Goal: Information Seeking & Learning: Learn about a topic

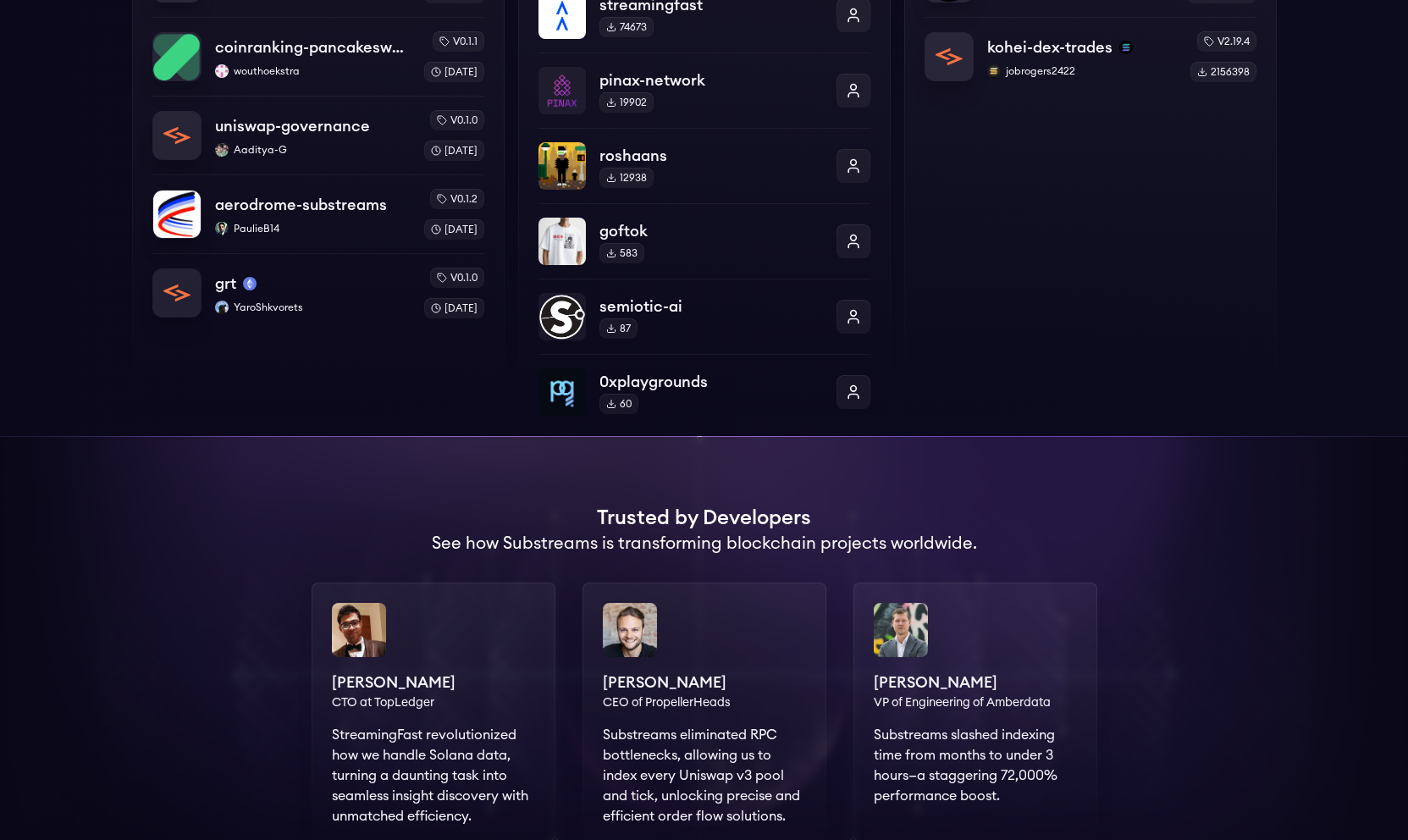
scroll to position [743, 0]
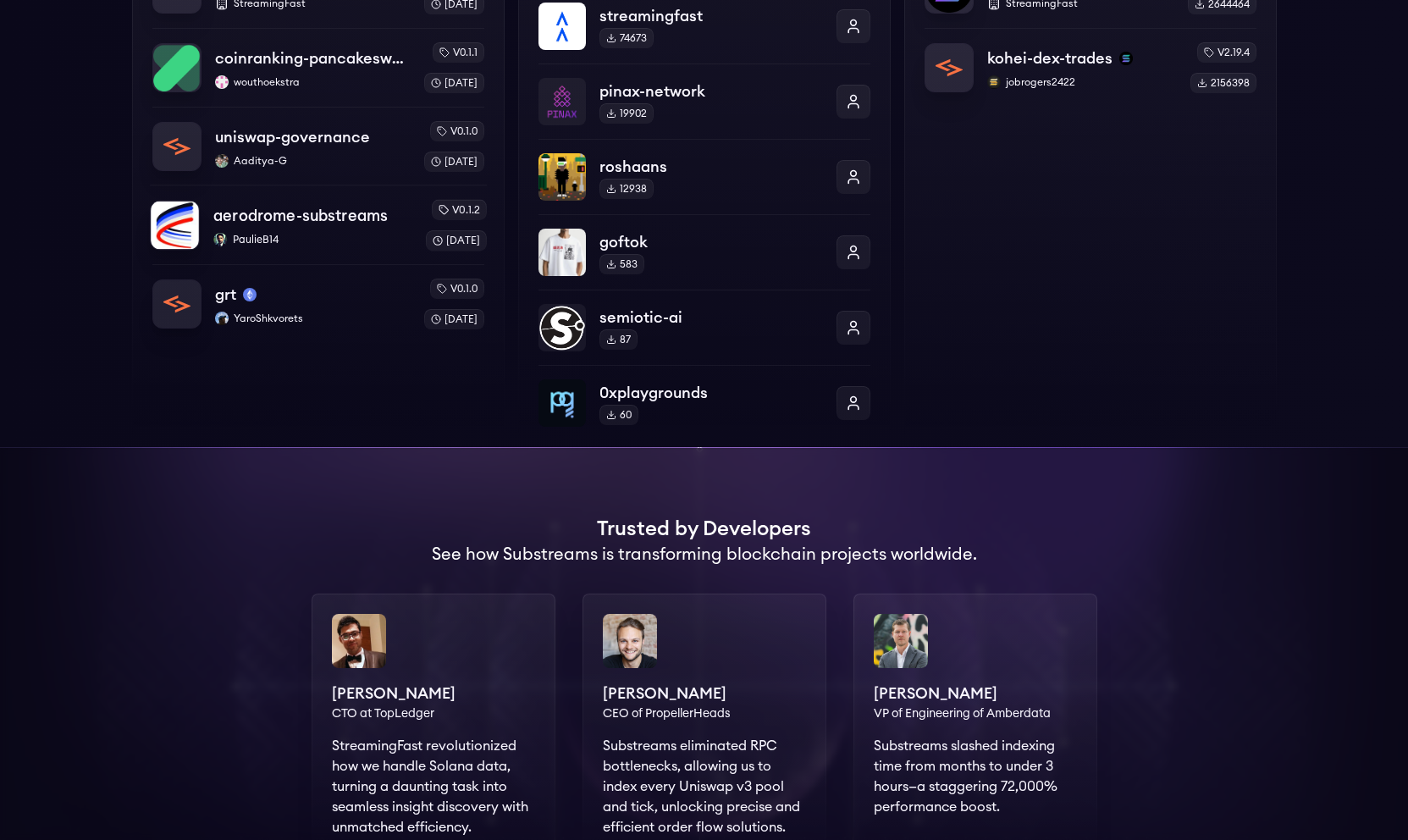
click at [373, 224] on p "aerodrome-substreams" at bounding box center [301, 216] width 175 height 24
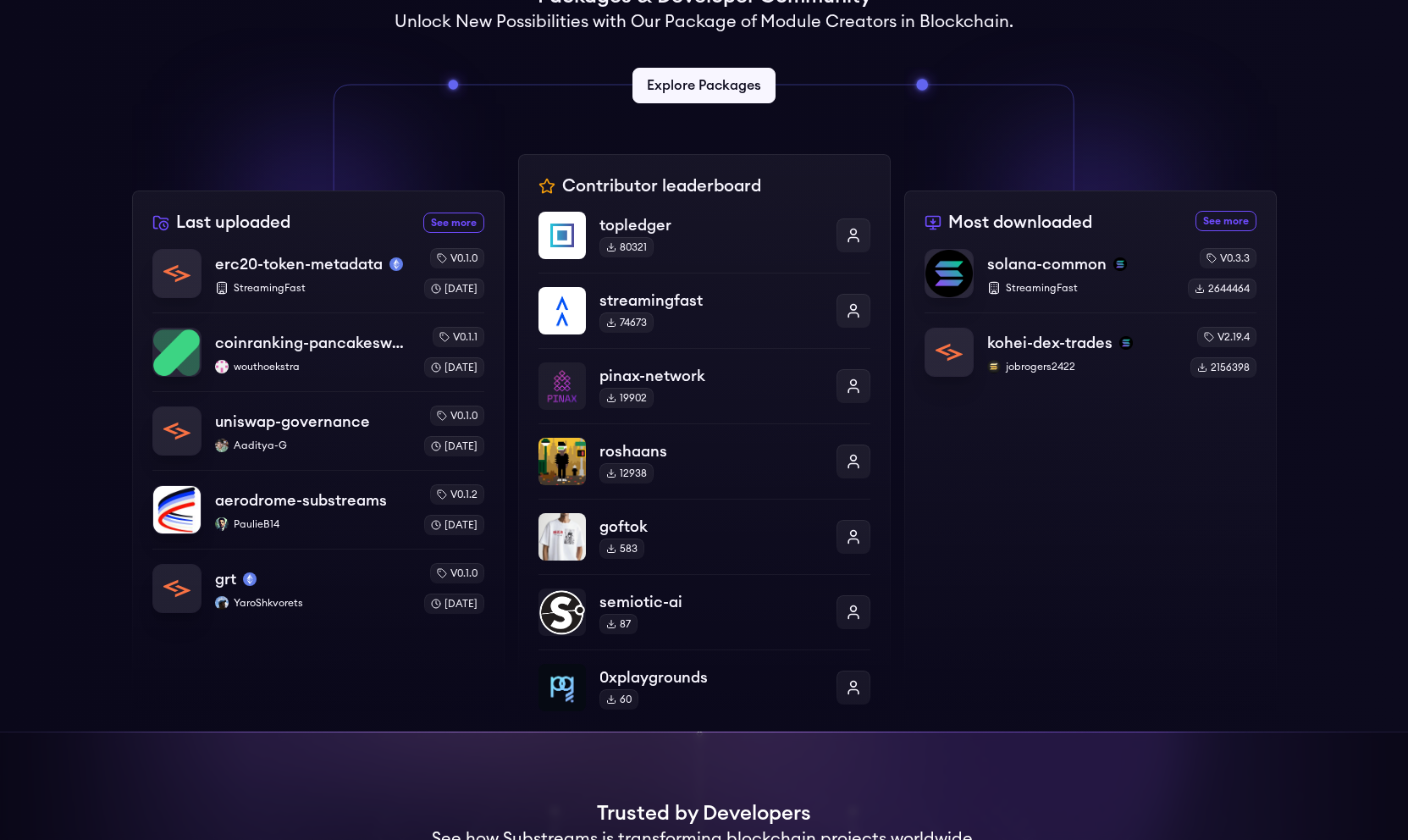
scroll to position [415, 0]
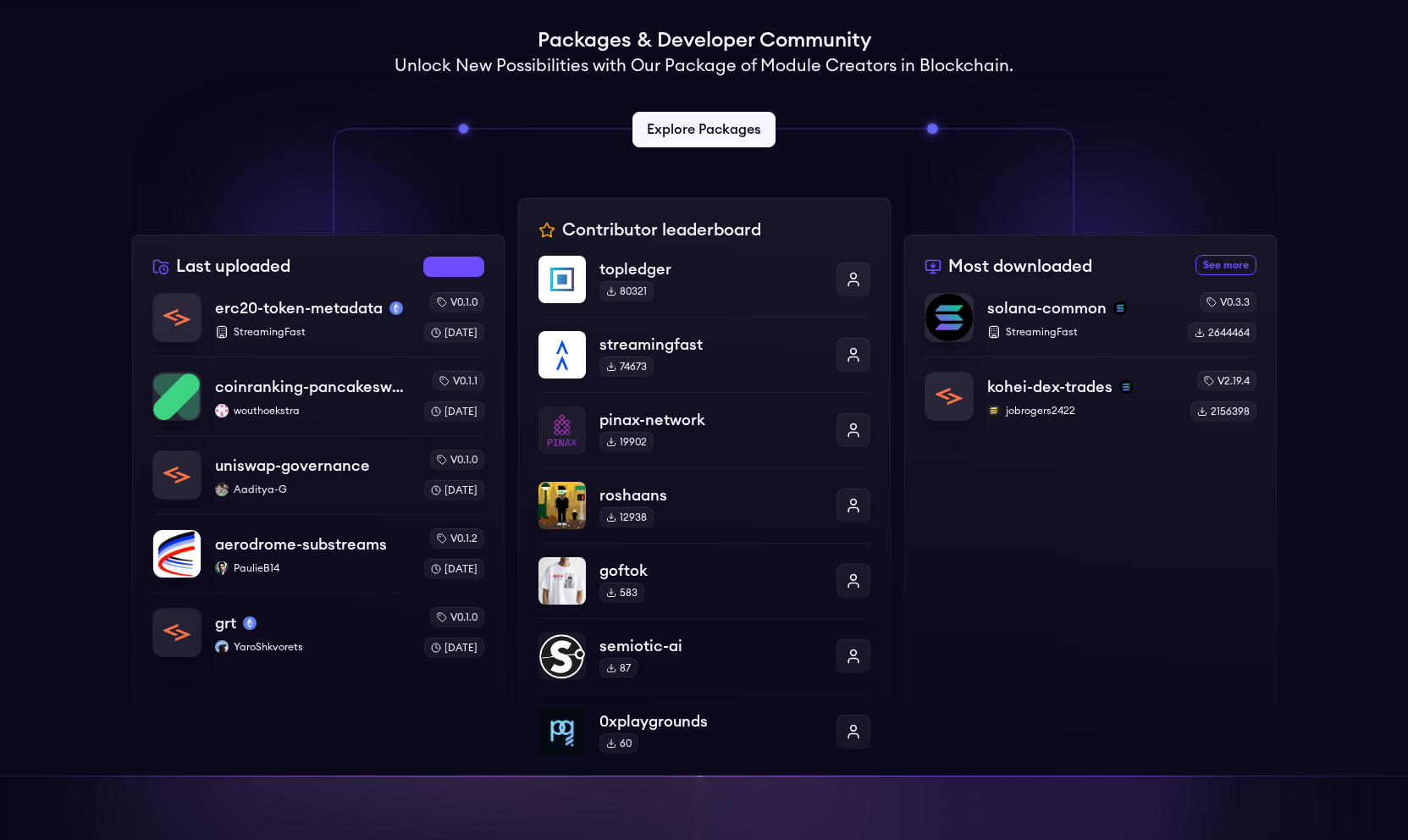
click at [463, 264] on link "See more recently uploaded packages" at bounding box center [453, 267] width 61 height 20
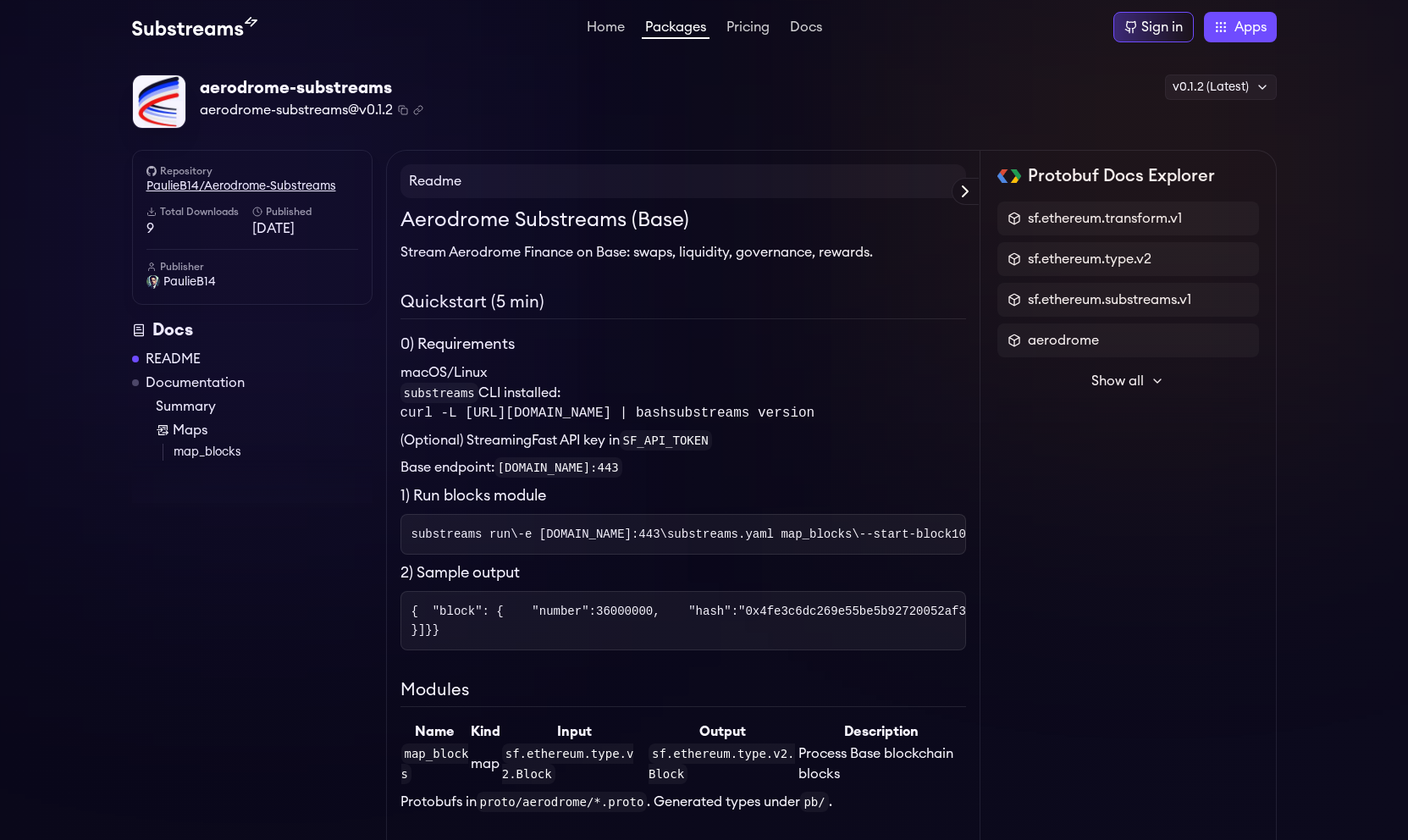
click at [298, 188] on link "PaulieB14/Aerodrome-Substreams" at bounding box center [252, 185] width 211 height 17
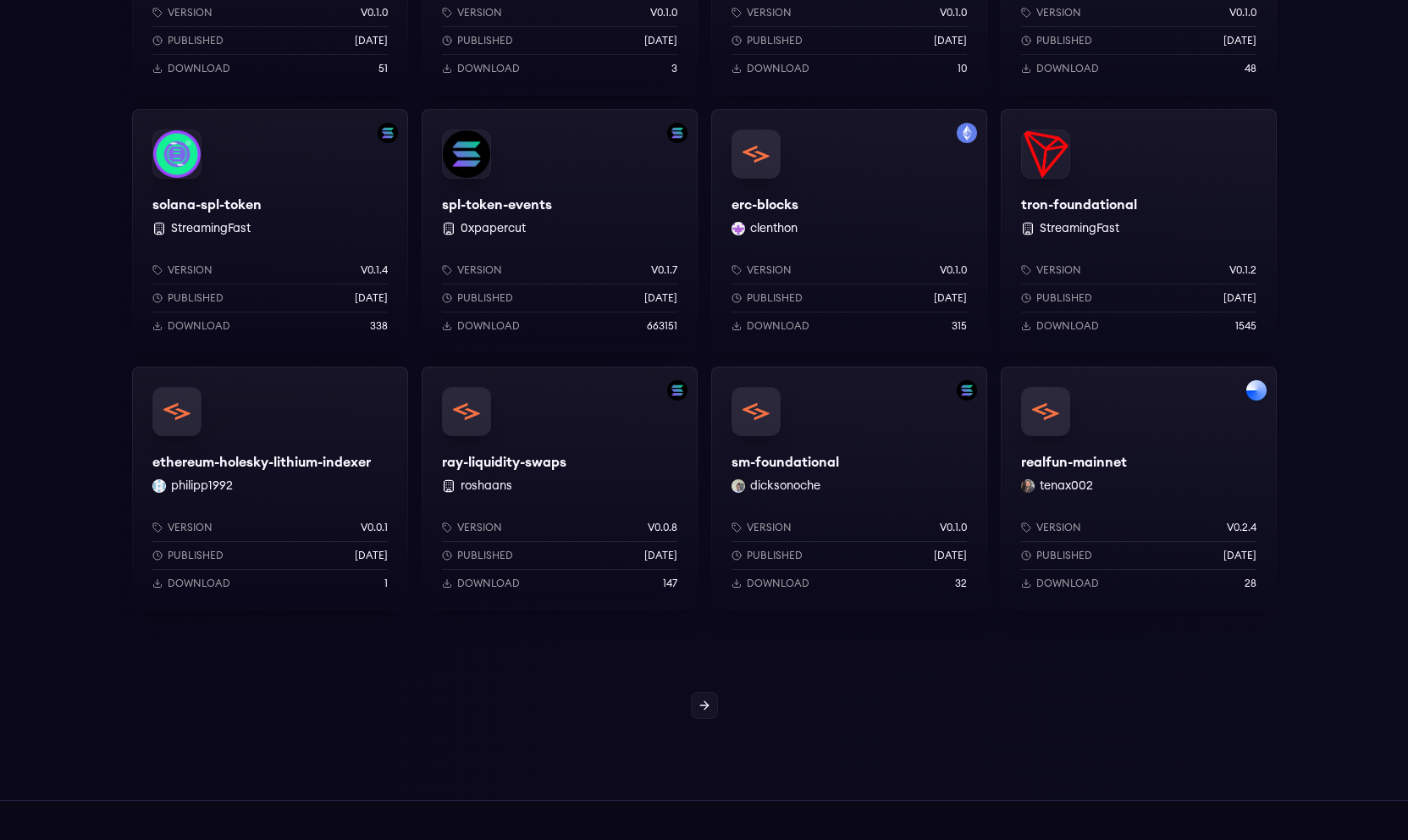
scroll to position [1247, 0]
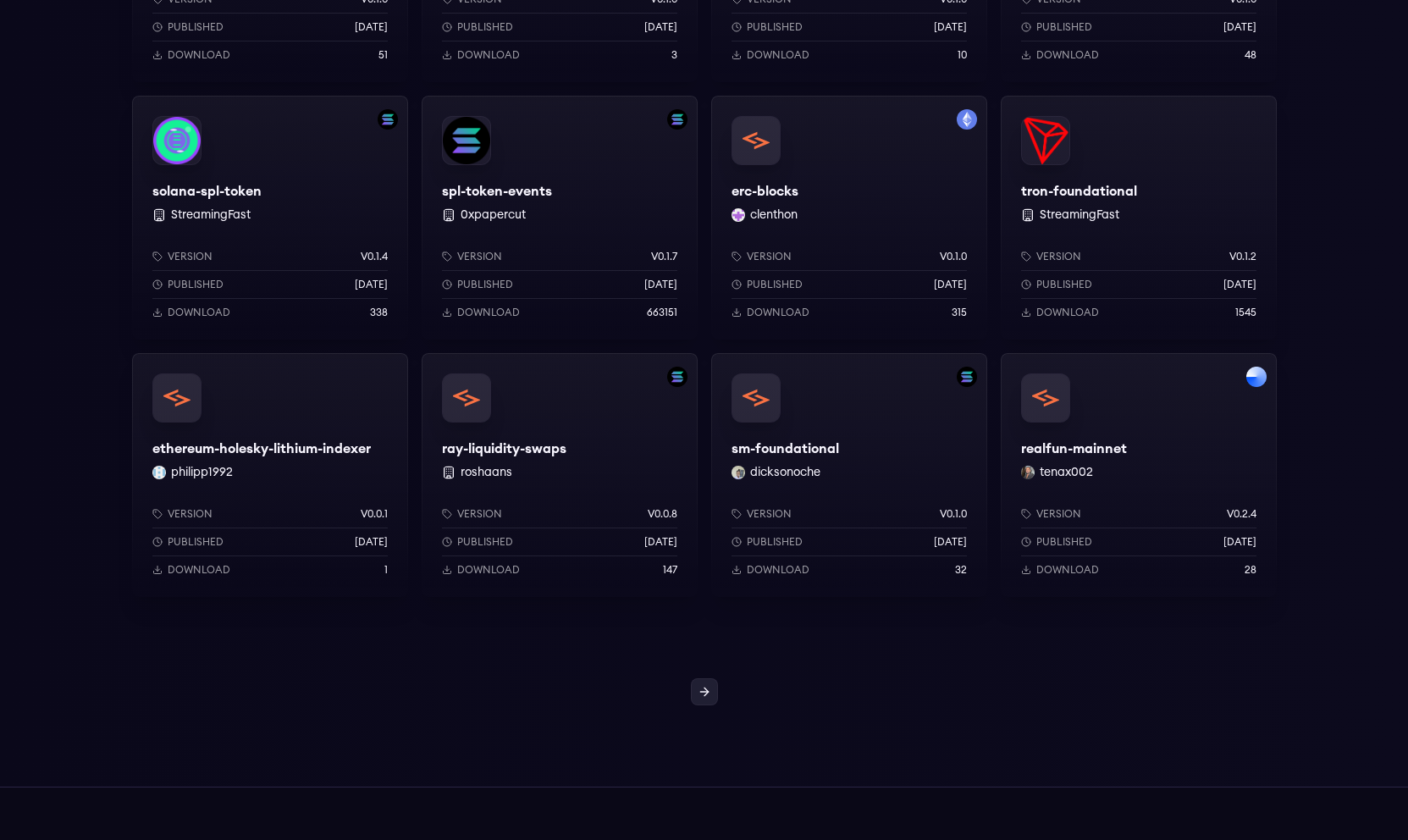
click at [710, 686] on link at bounding box center [704, 691] width 27 height 27
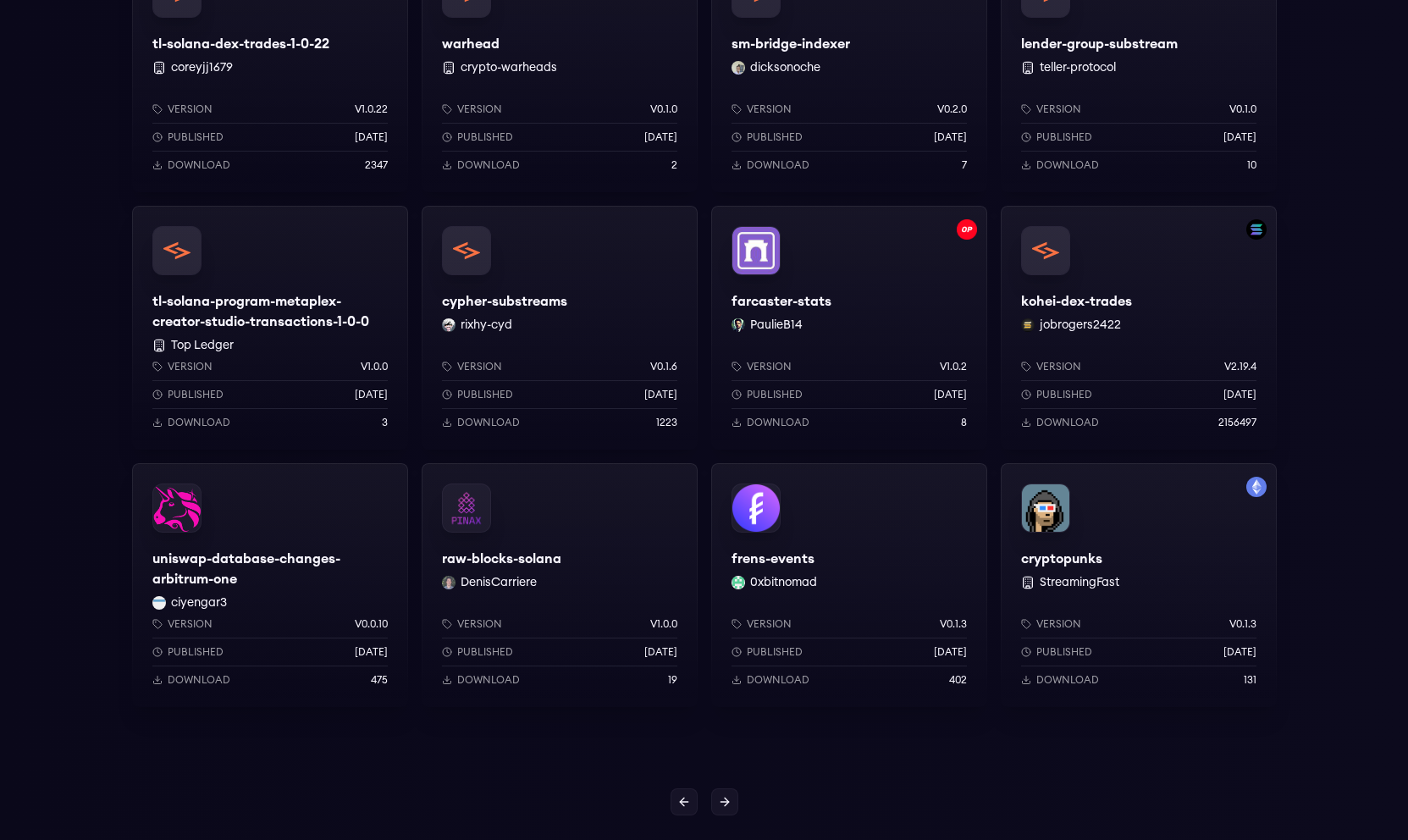
scroll to position [1138, 0]
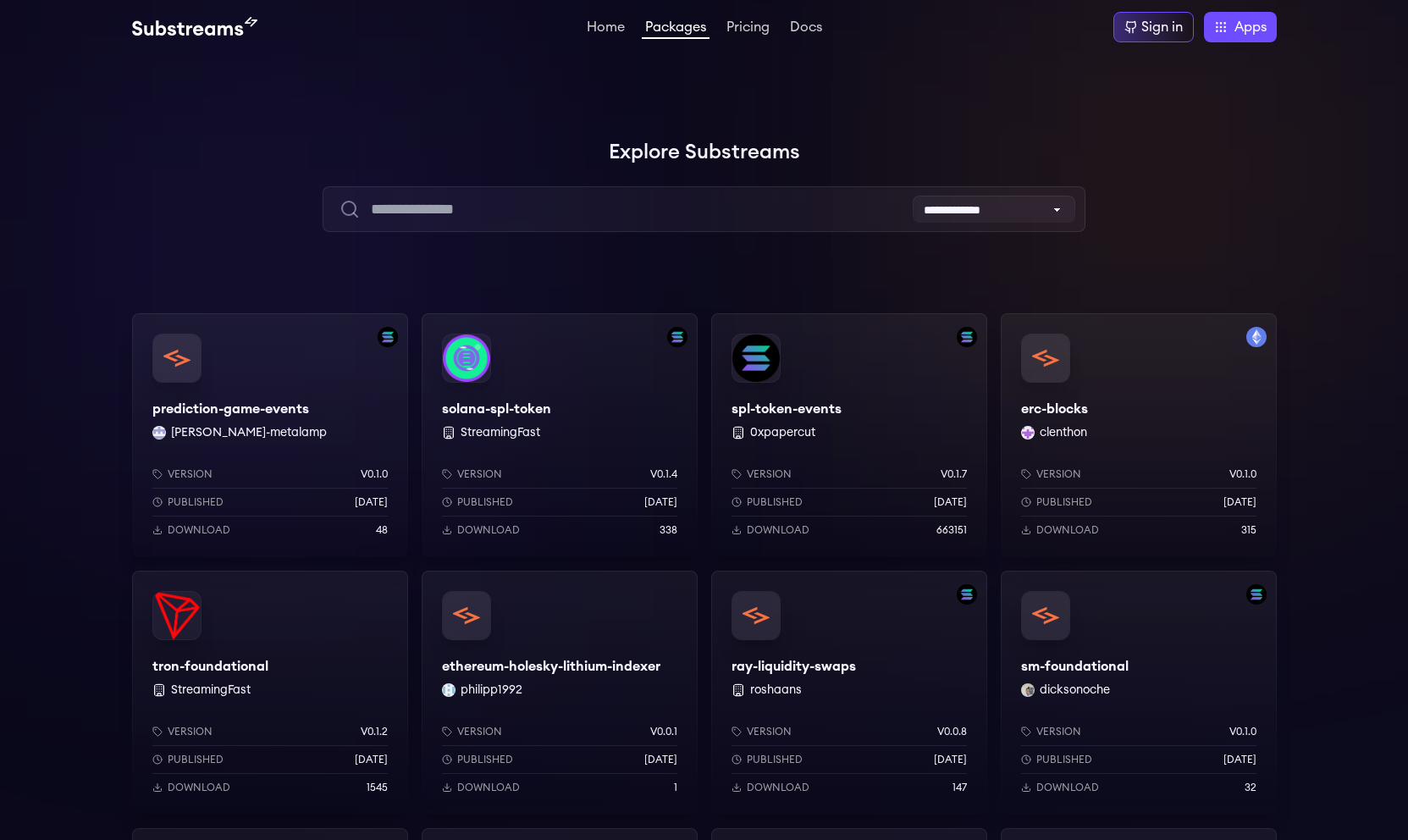
click at [690, 31] on link "Packages" at bounding box center [676, 29] width 67 height 19
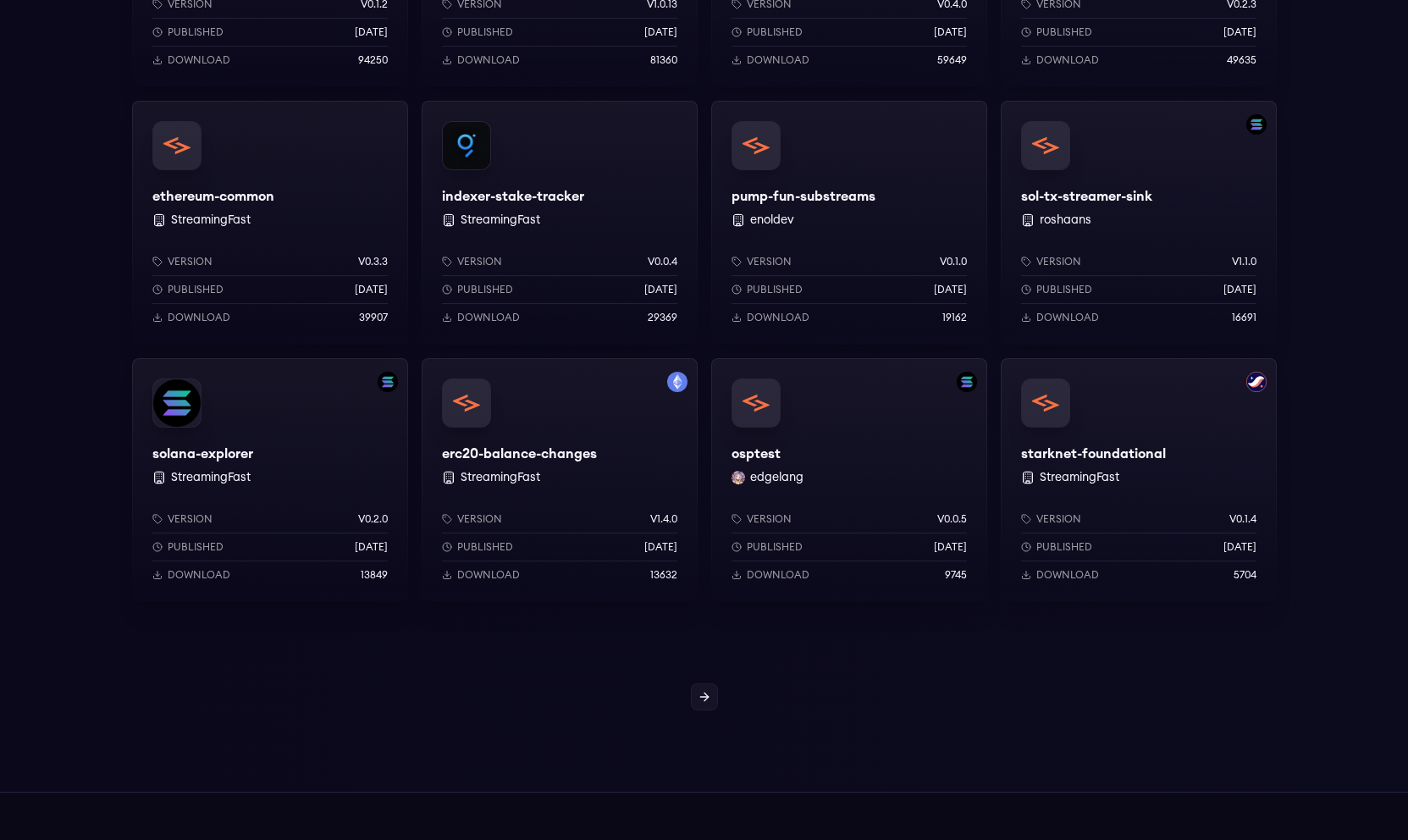
scroll to position [1251, 0]
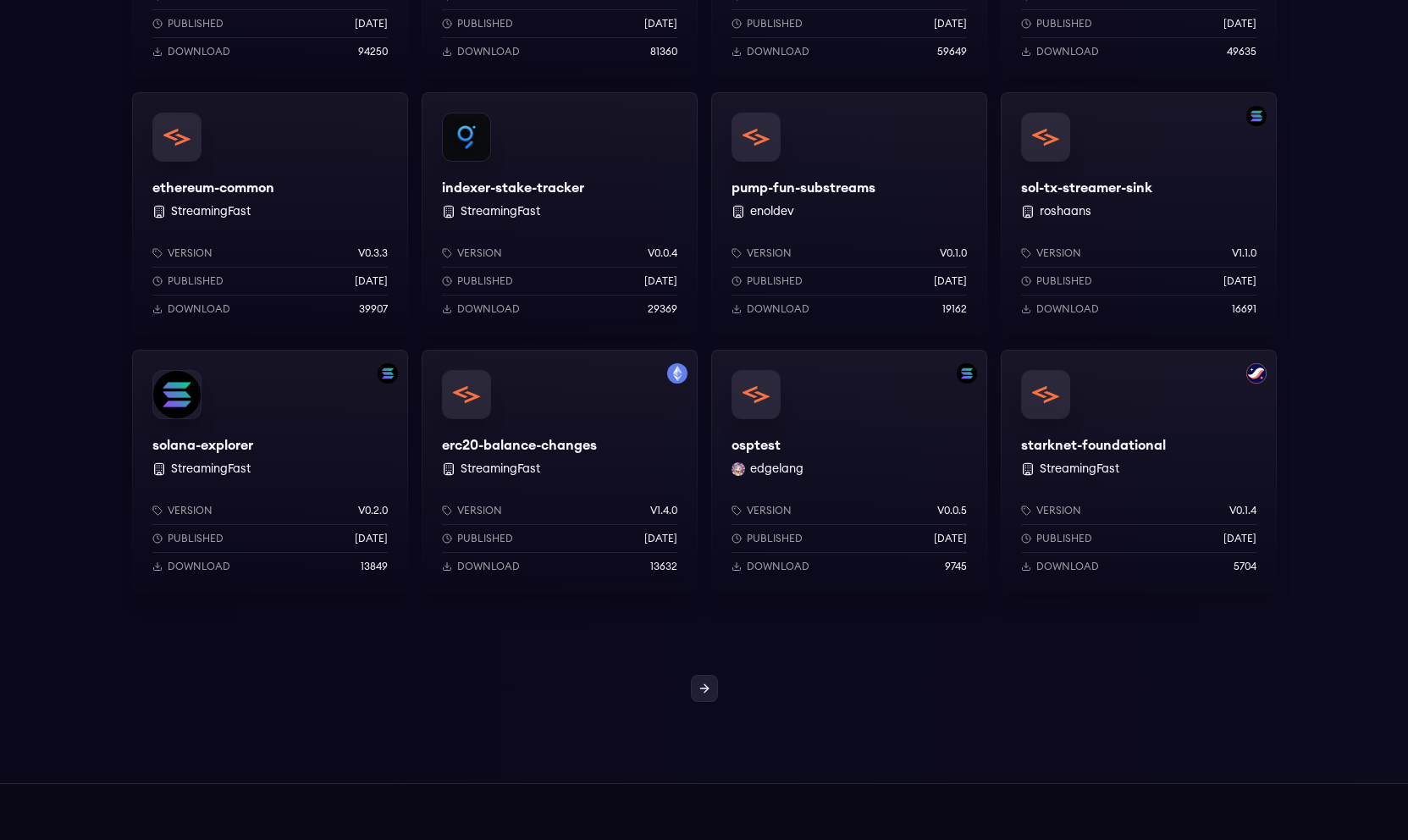
click at [706, 681] on icon at bounding box center [704, 688] width 14 height 14
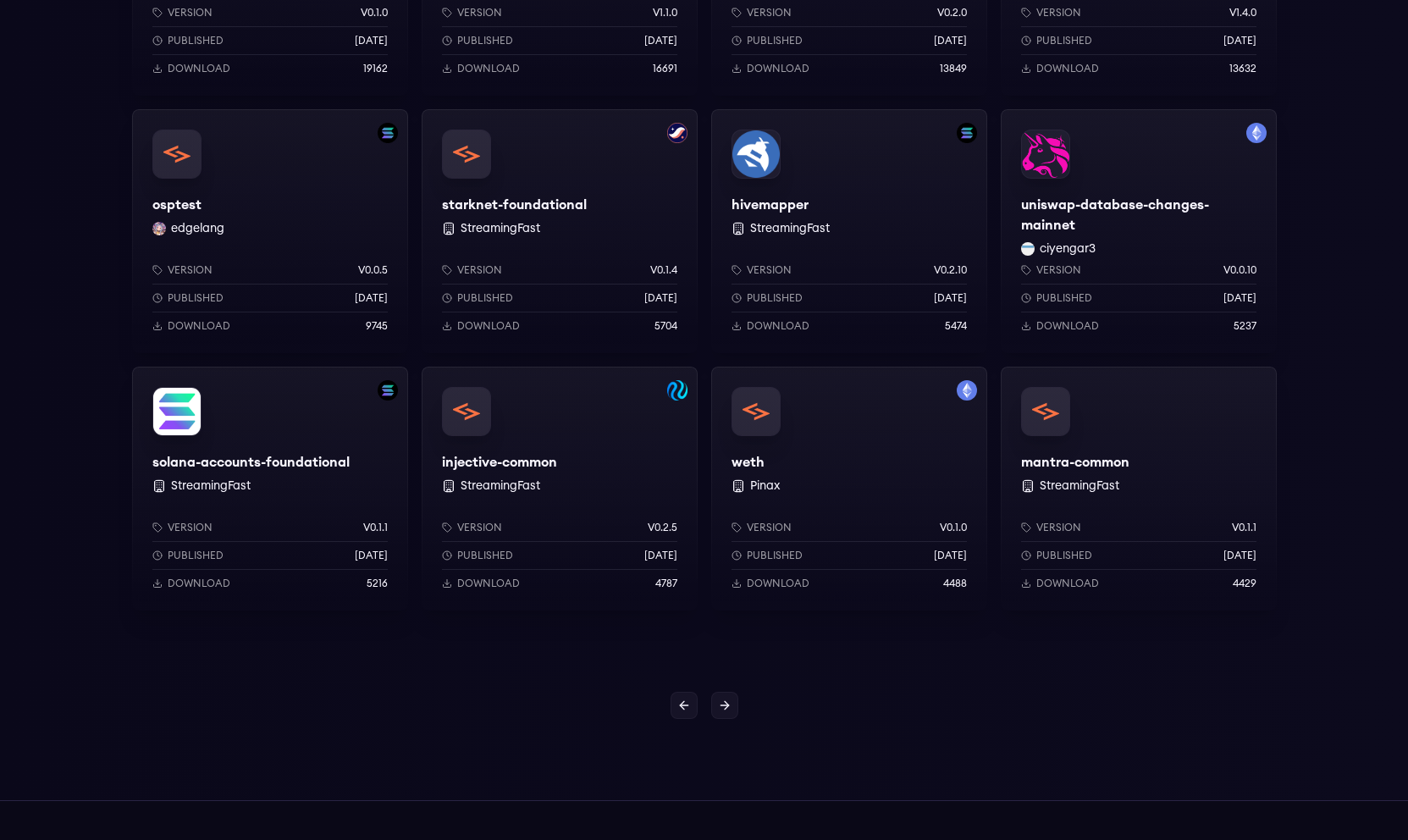
scroll to position [1490, 0]
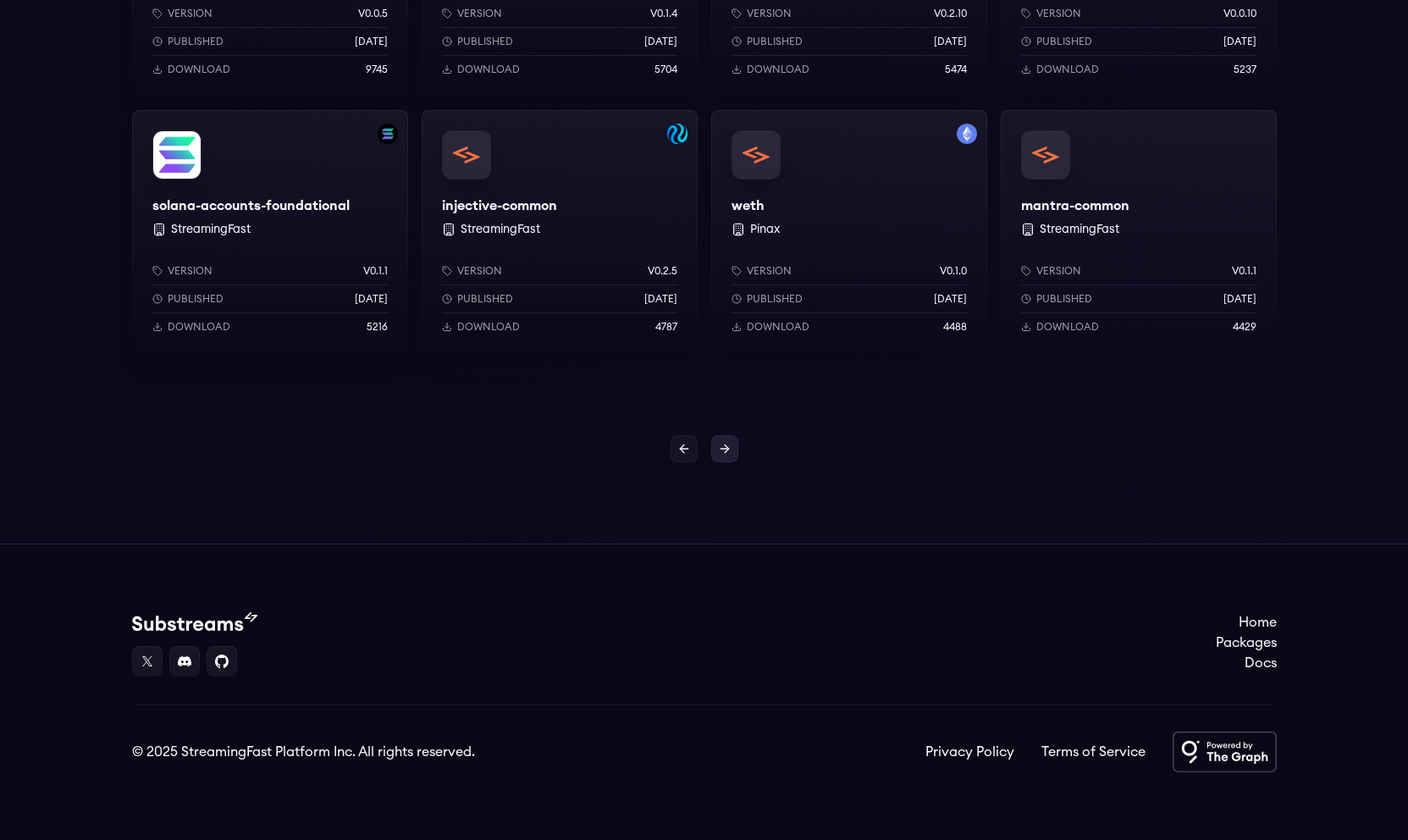
click at [727, 446] on icon at bounding box center [725, 449] width 14 height 14
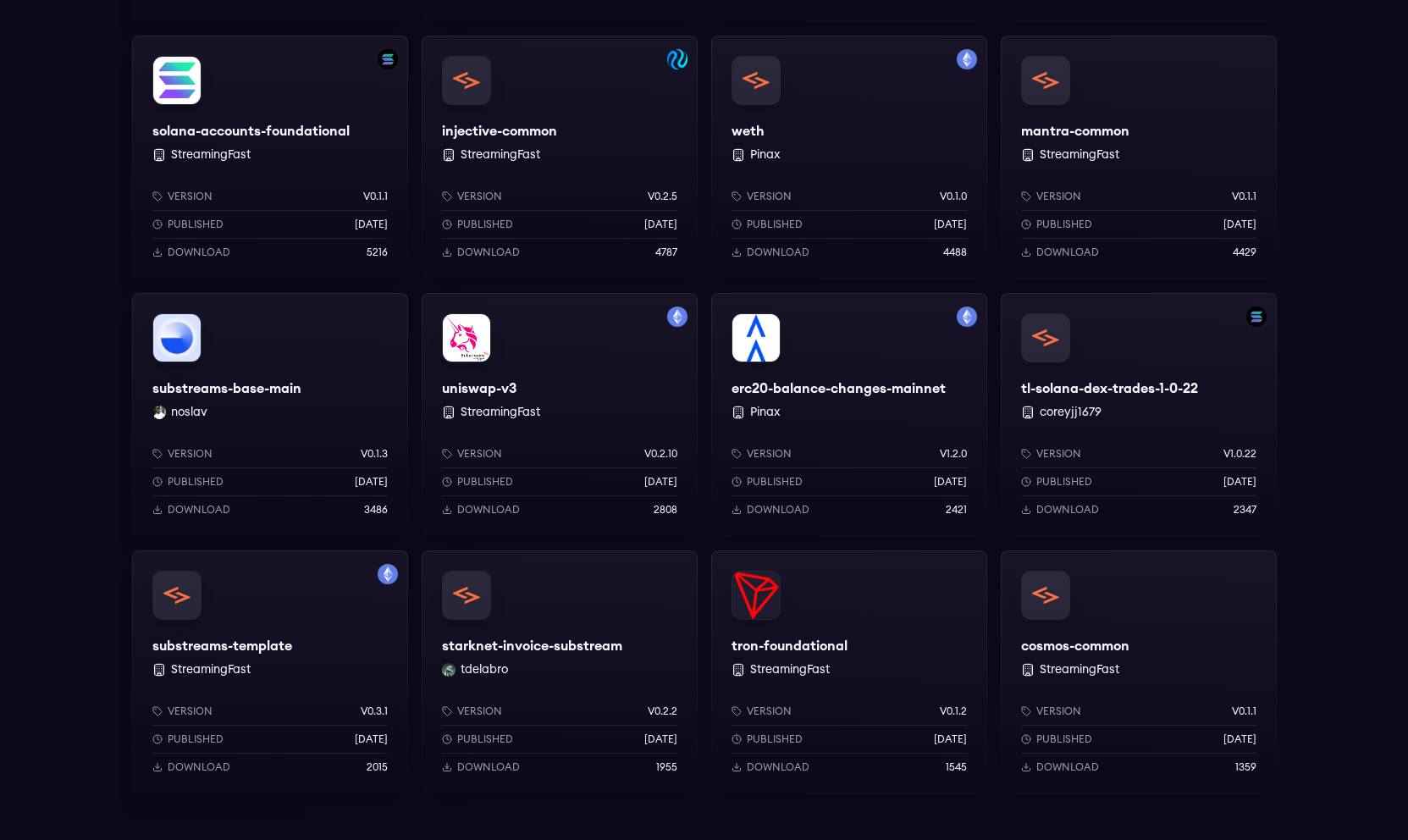
scroll to position [1042, 0]
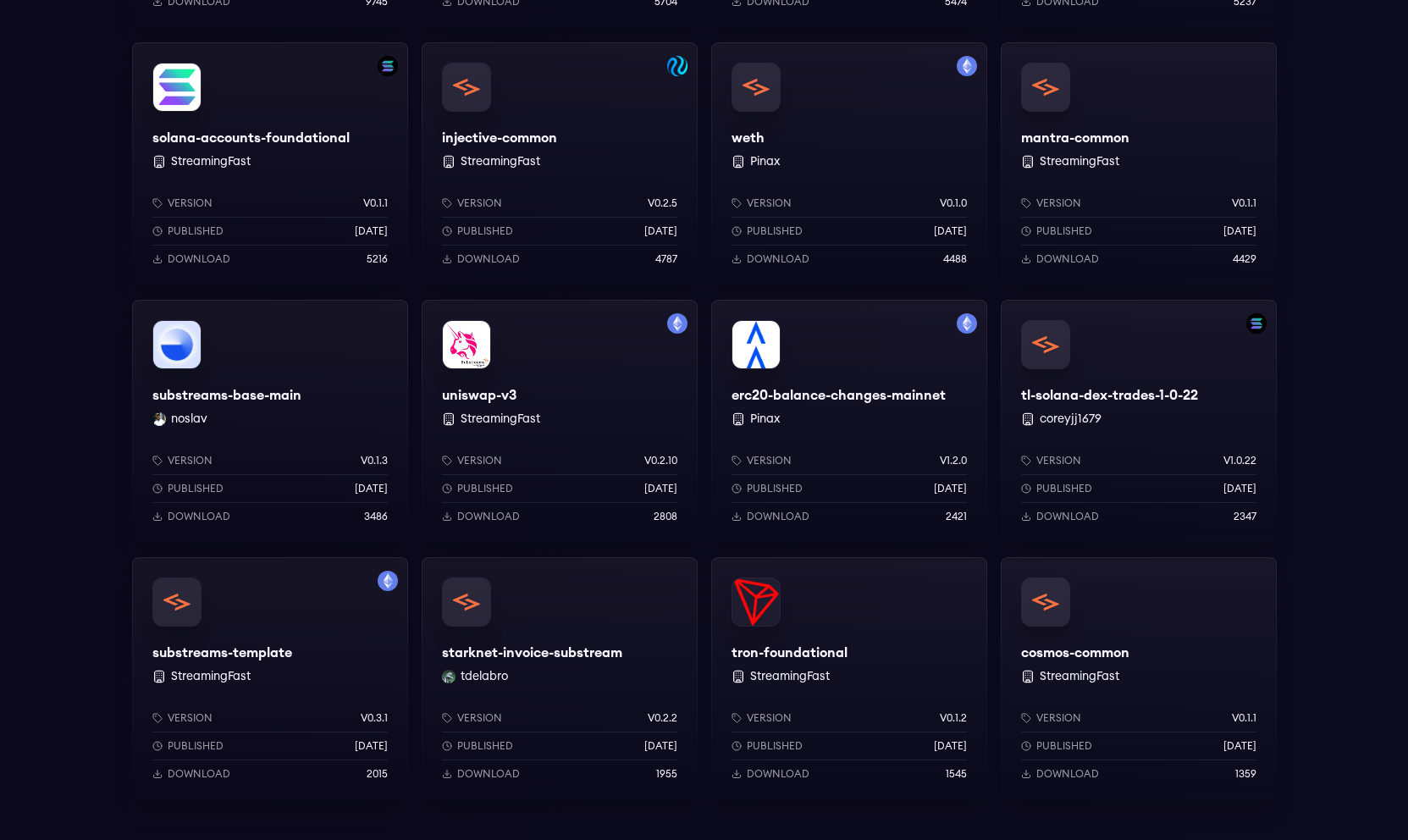
click at [465, 358] on div "uniswap-v3 StreamingFast Version v0.2.10 Published 1 years ago Download 2808" at bounding box center [560, 421] width 276 height 244
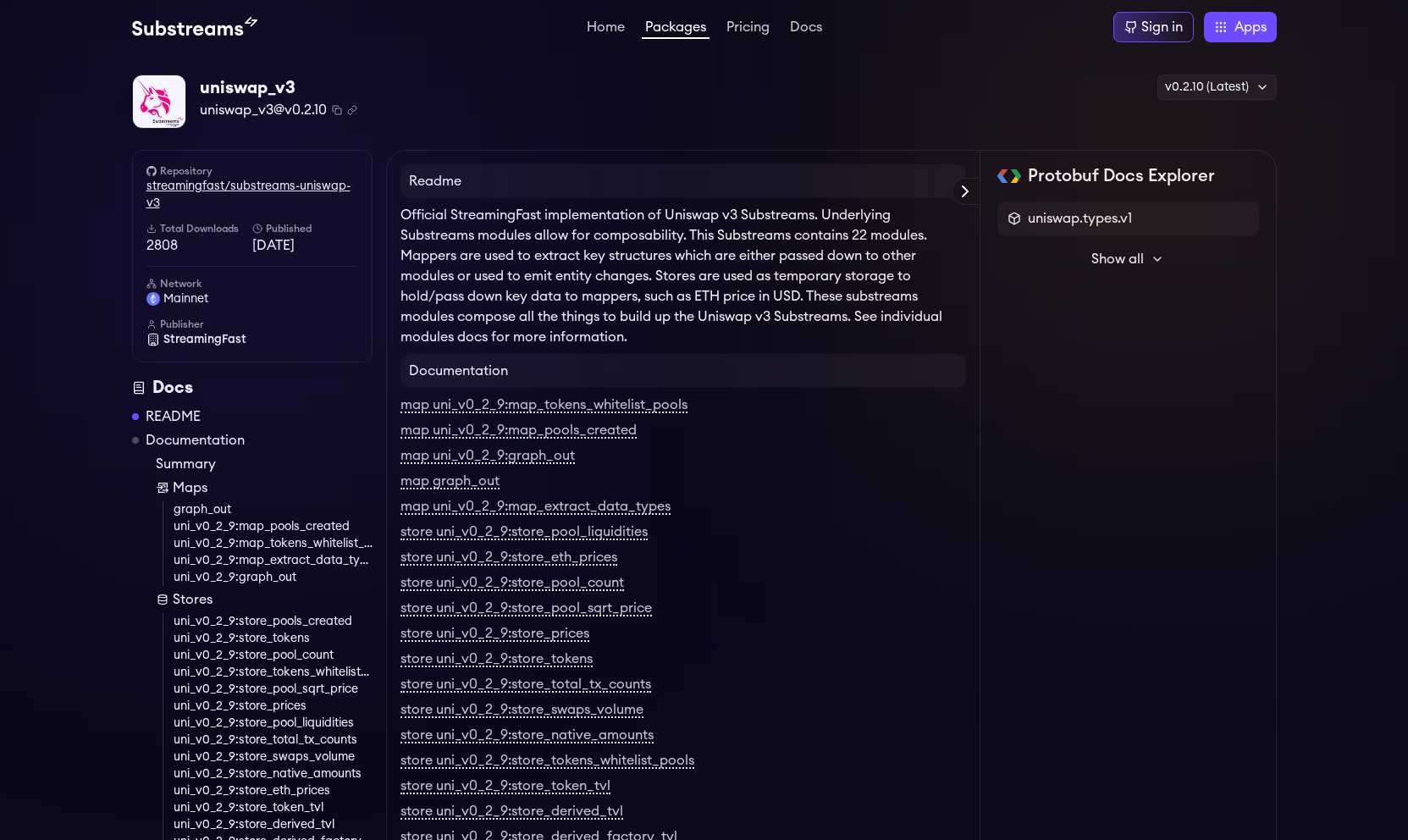
click at [315, 188] on link "streamingfast/substreams-uniswap-v3" at bounding box center [252, 194] width 211 height 34
